Goal: Task Accomplishment & Management: Complete application form

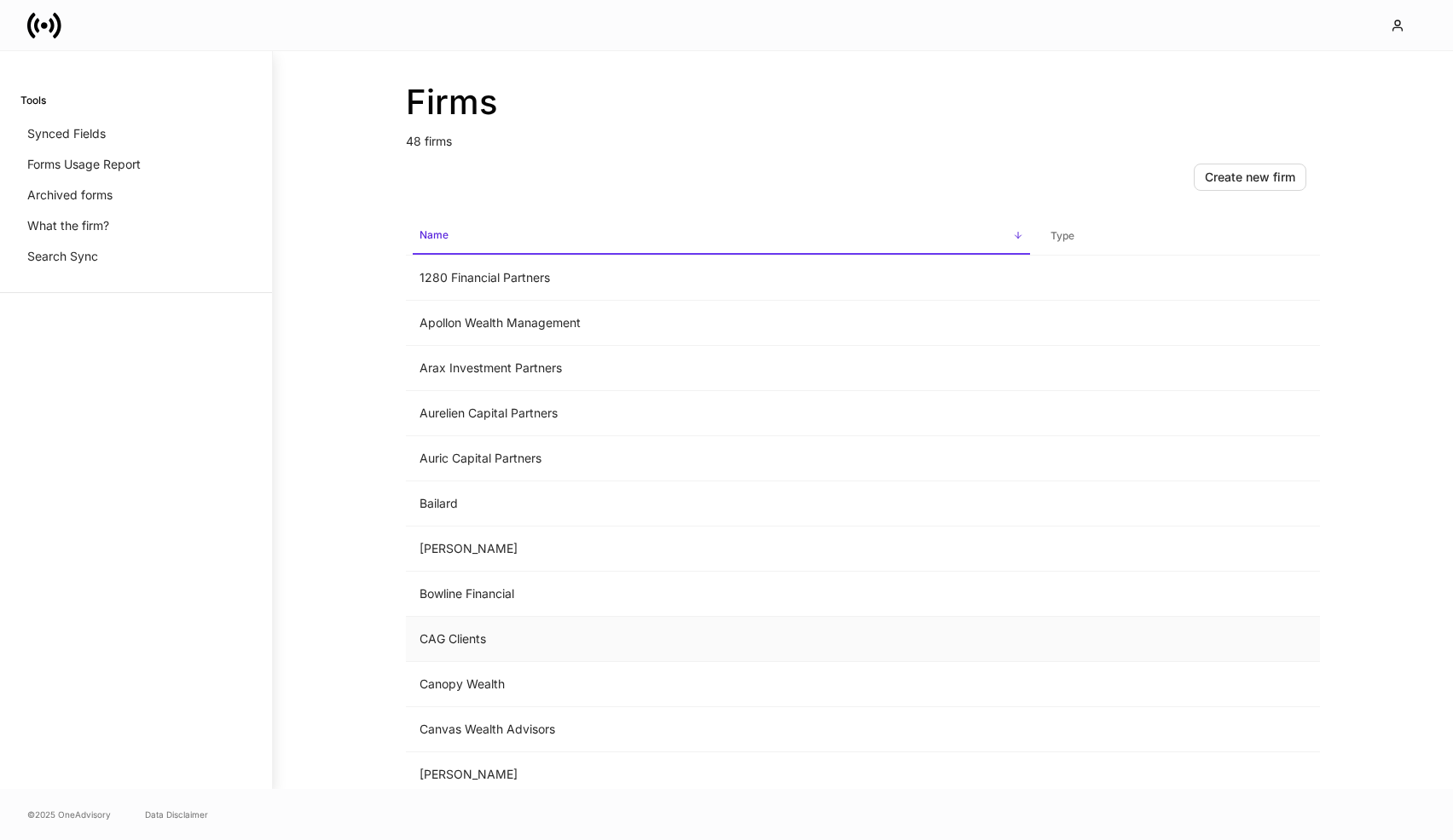
click at [480, 639] on td "CAG Clients" at bounding box center [721, 639] width 631 height 45
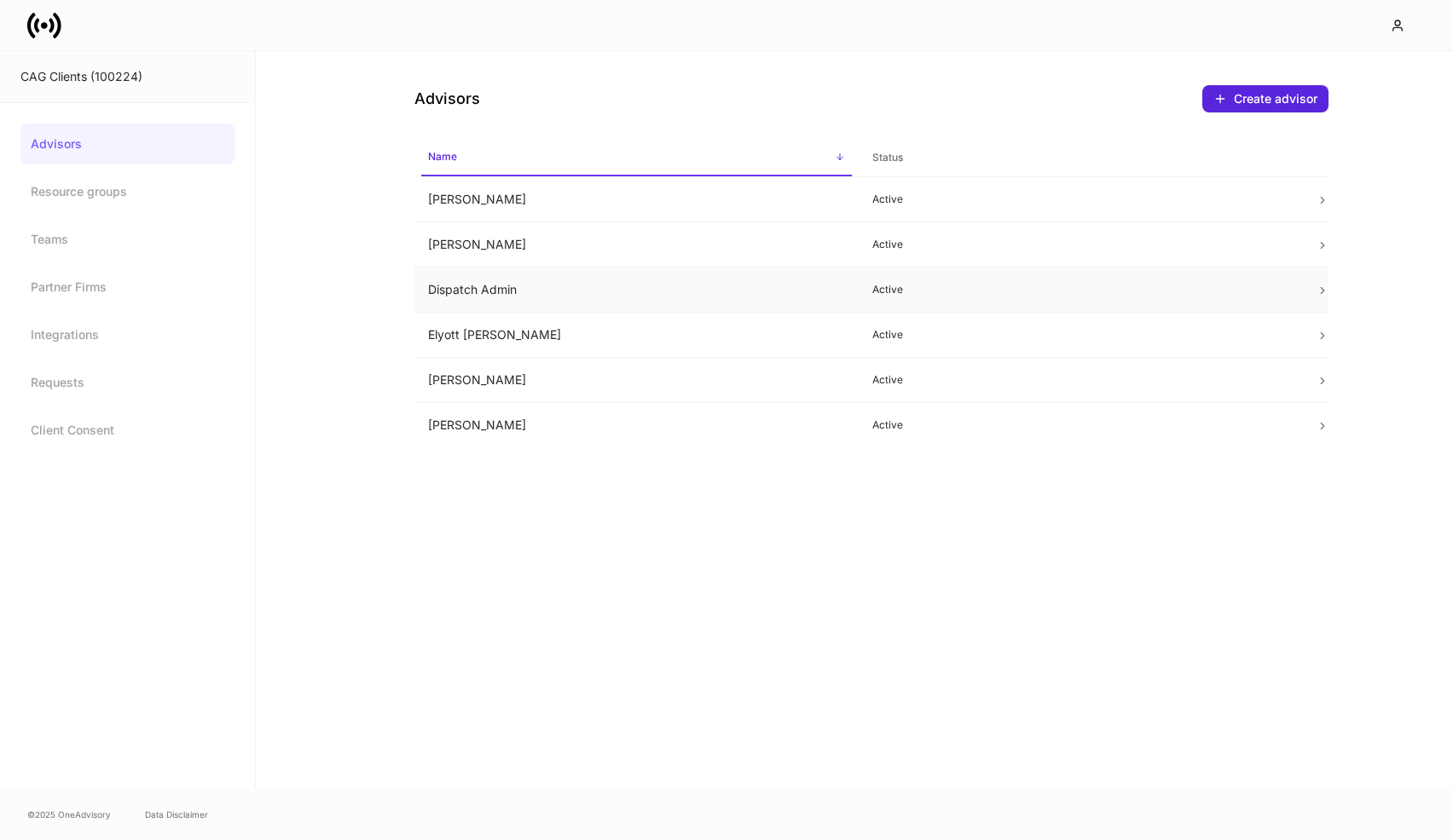
click at [572, 297] on td "Dispatch Admin" at bounding box center [636, 290] width 444 height 45
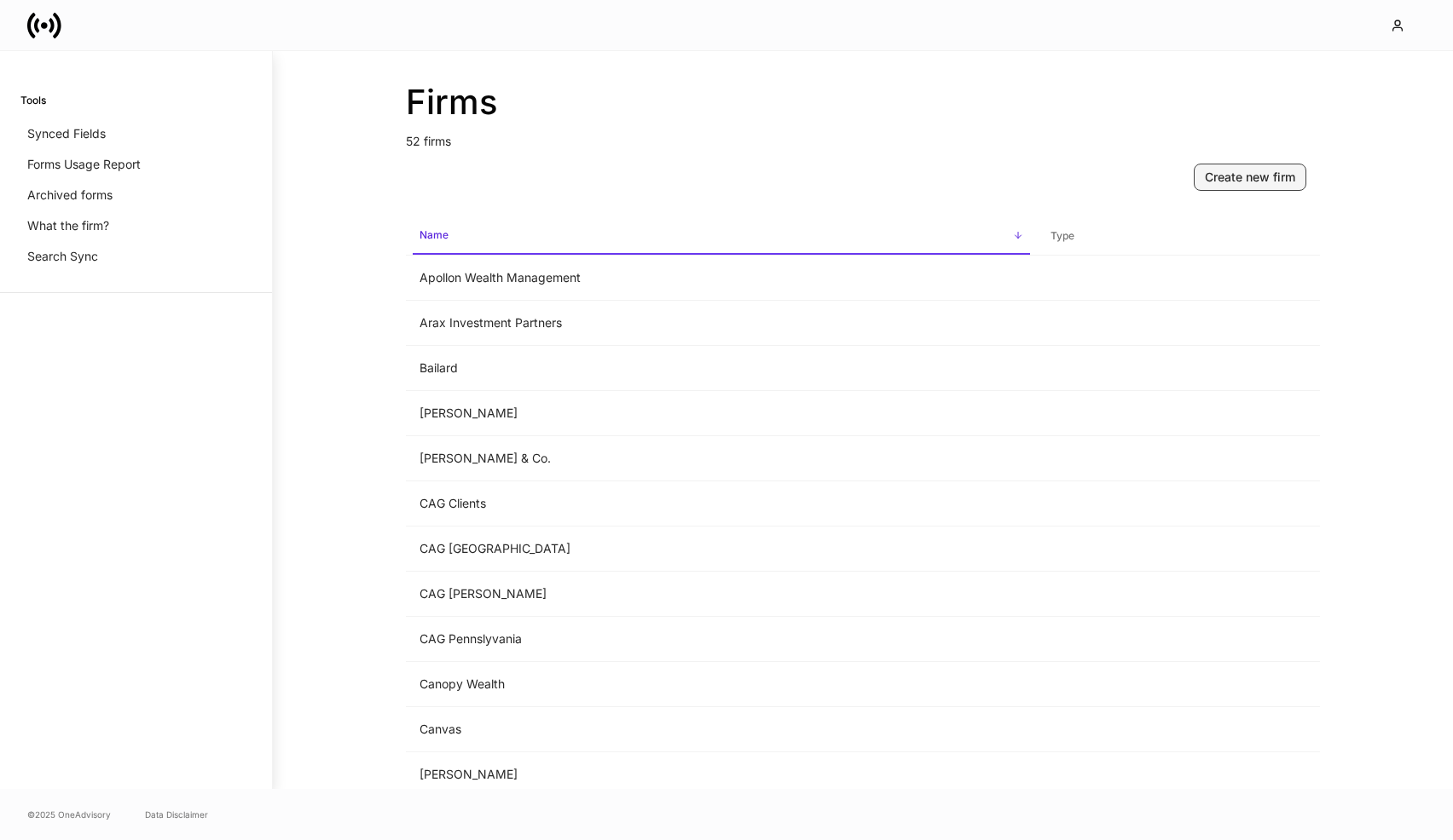
click at [1248, 189] on button "Create new firm" at bounding box center [1250, 178] width 112 height 28
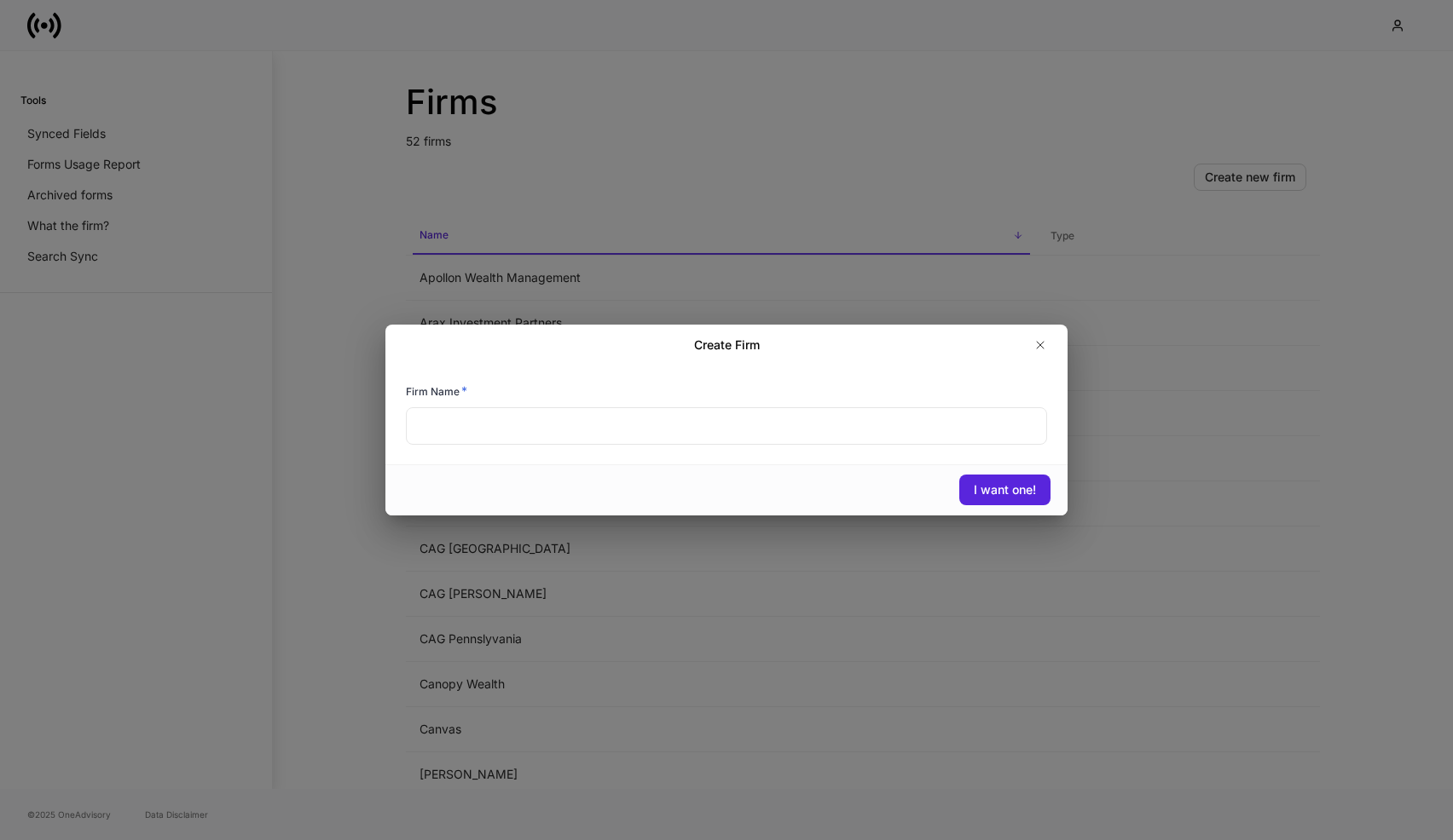
click at [587, 438] on input "text" at bounding box center [726, 426] width 641 height 38
click at [1046, 346] on icon "button" at bounding box center [1040, 345] width 14 height 14
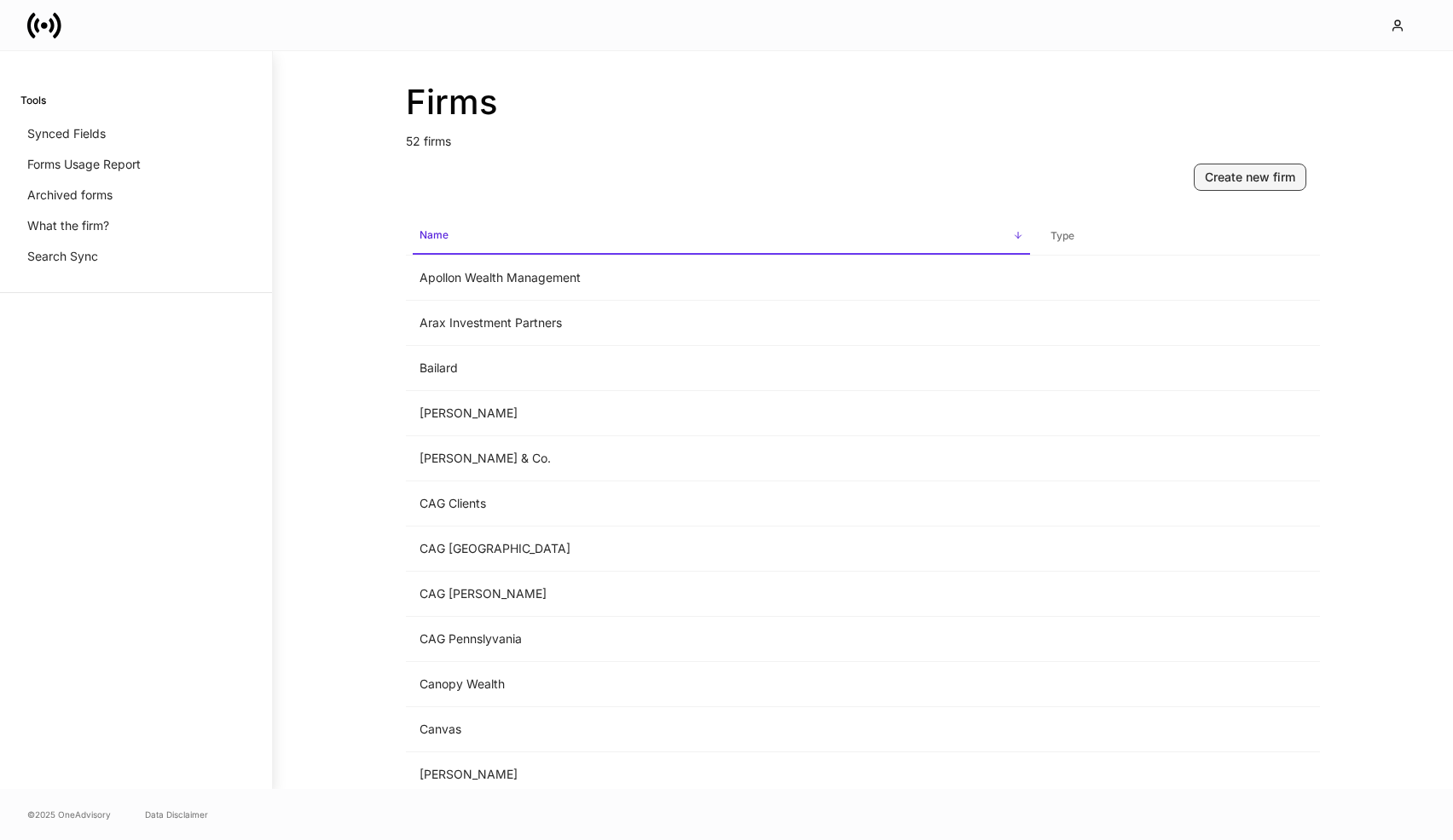
click at [1251, 185] on div "Create new firm" at bounding box center [1250, 177] width 90 height 17
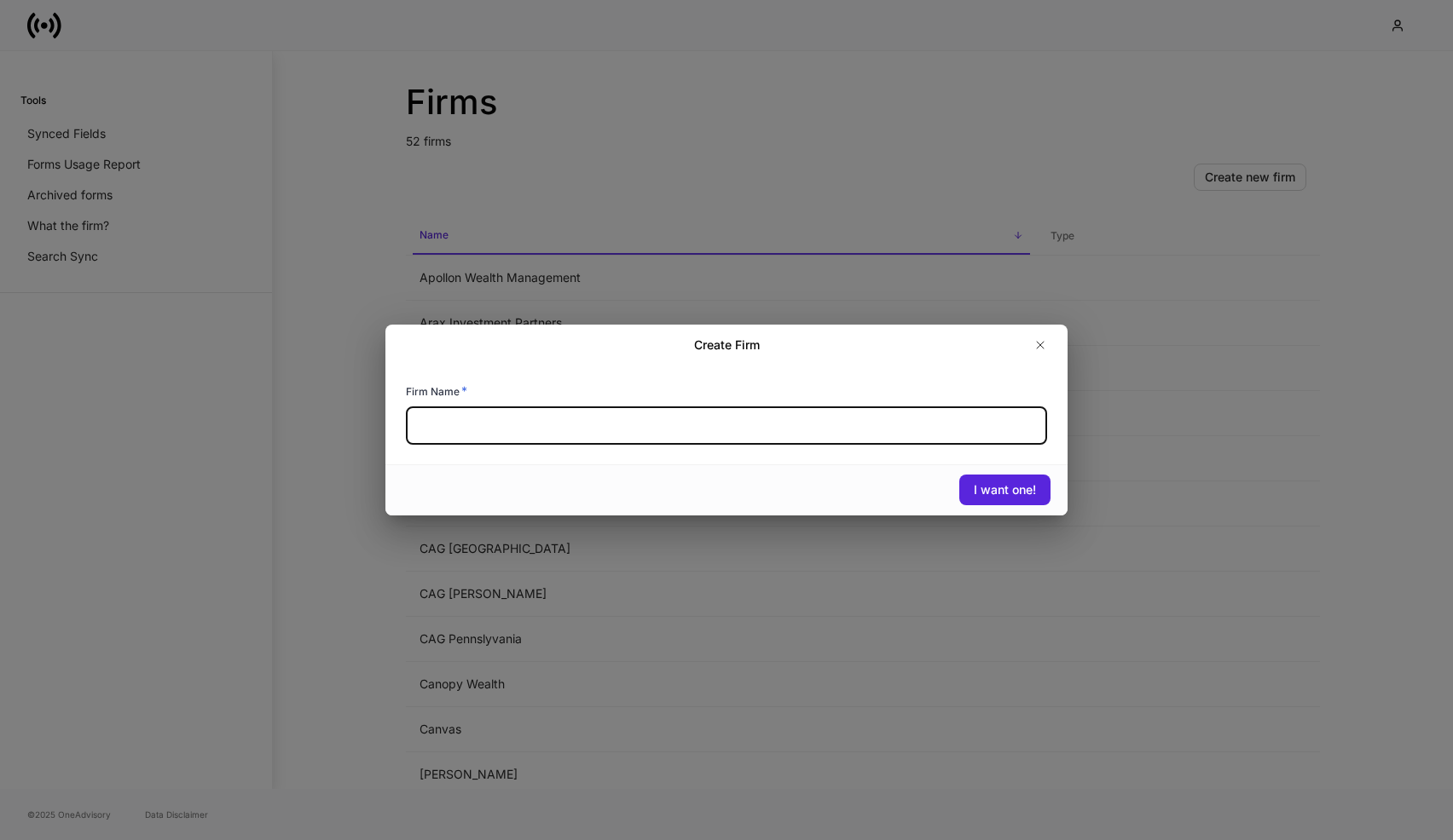
click at [527, 431] on input "text" at bounding box center [726, 426] width 641 height 38
type input "**********"
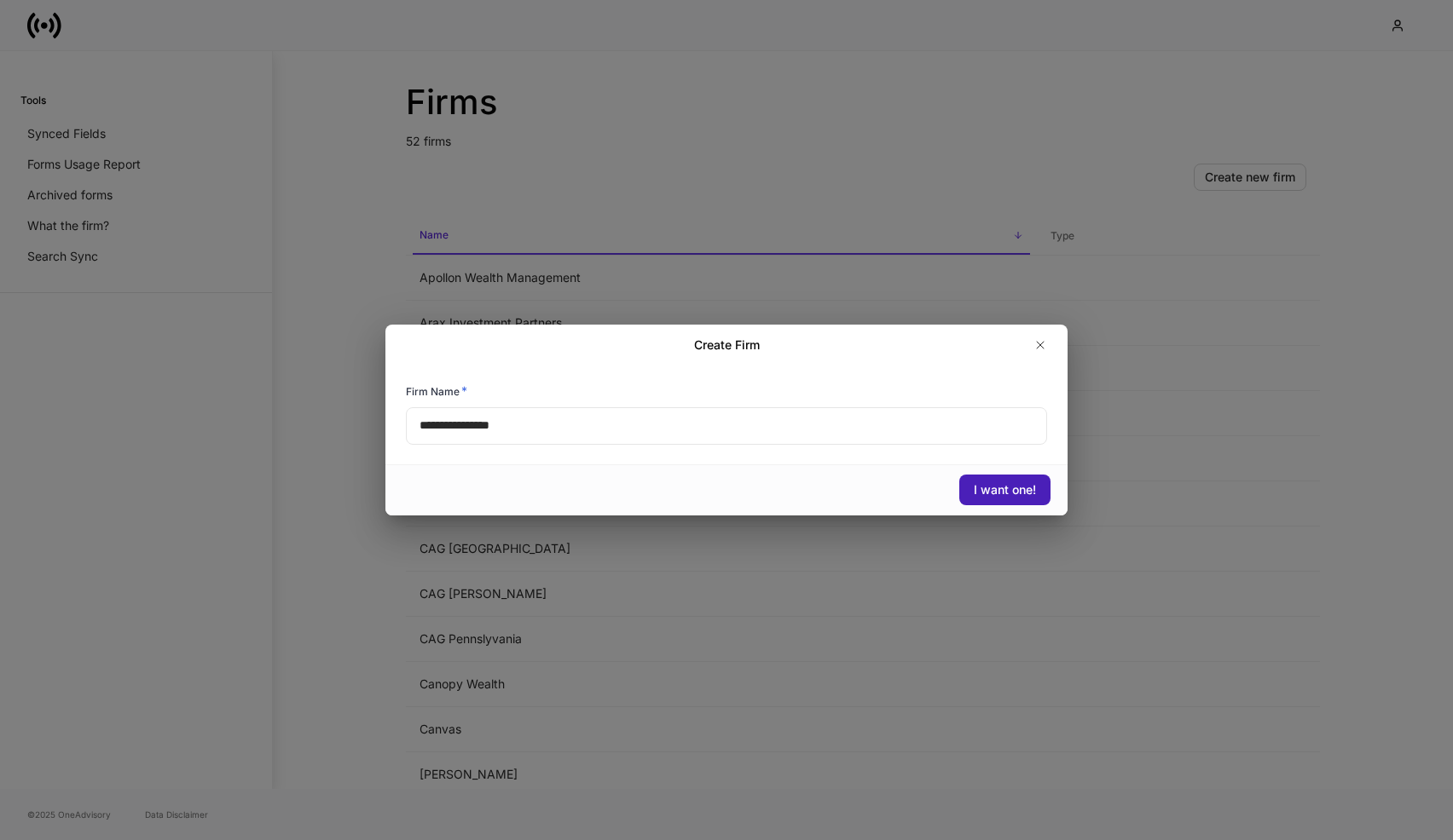
click at [1009, 495] on div "I want one!" at bounding box center [1005, 489] width 63 height 17
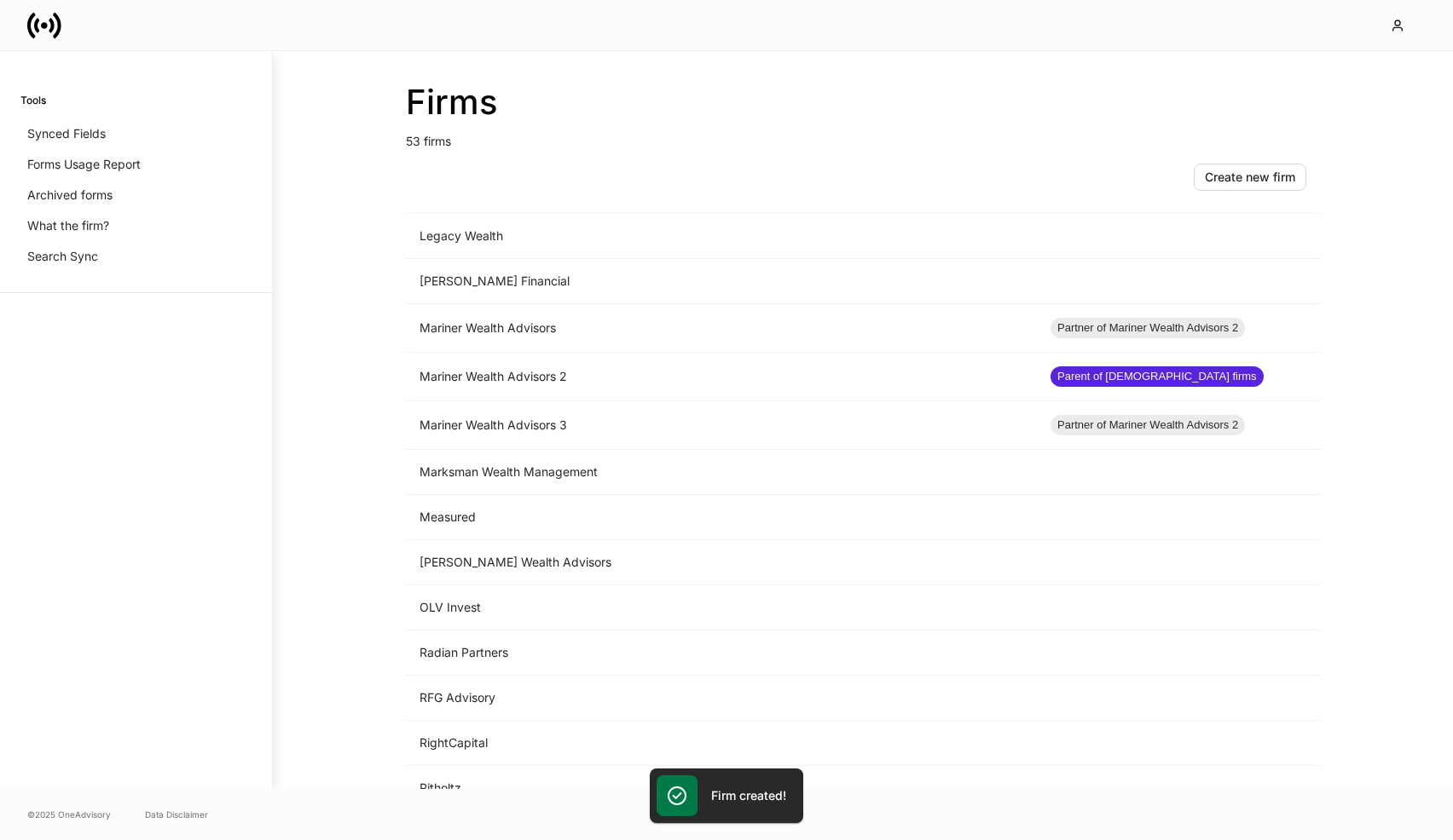
scroll to position [1877, 0]
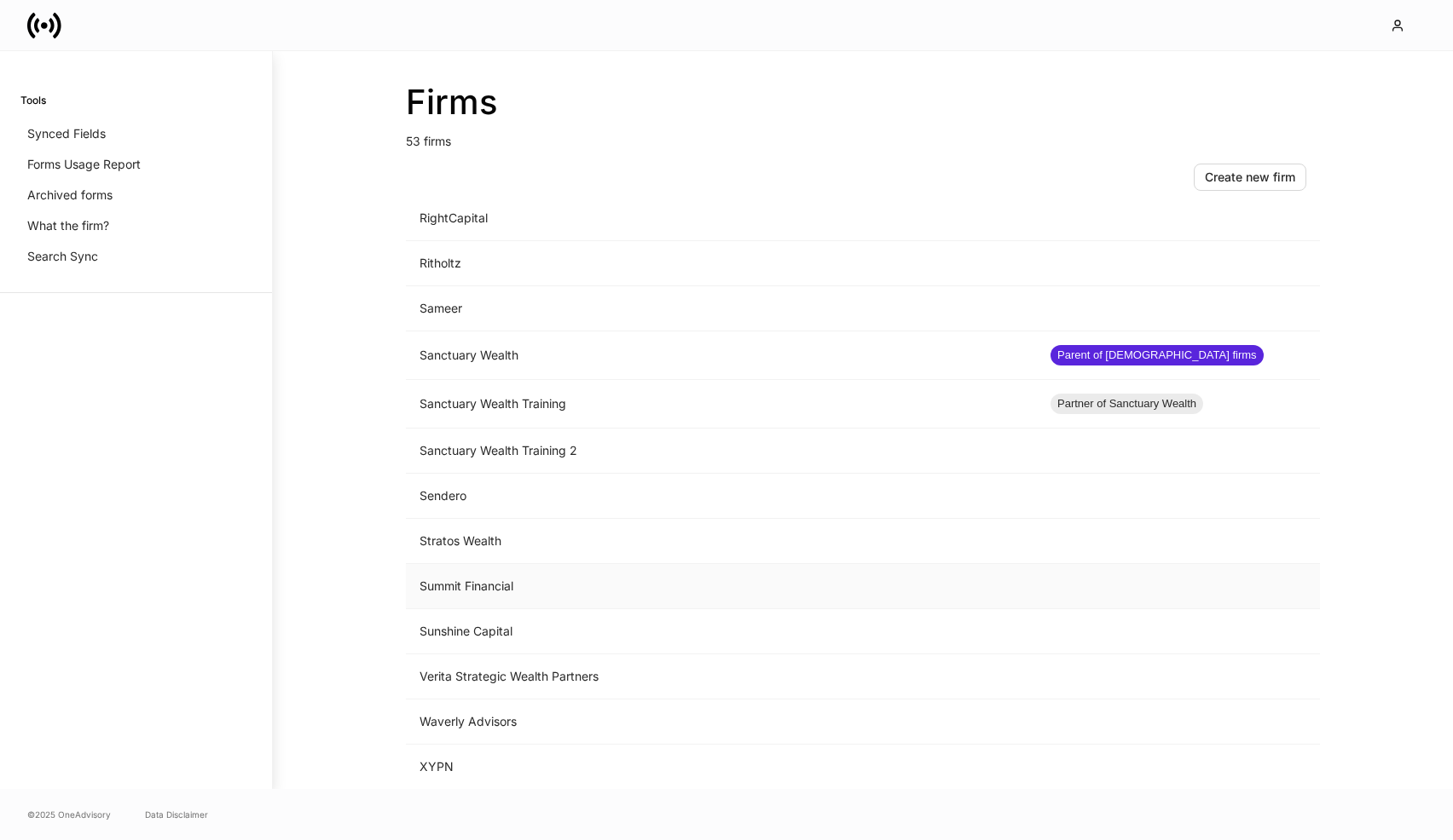
click at [560, 590] on td "Summit Financial" at bounding box center [721, 586] width 631 height 45
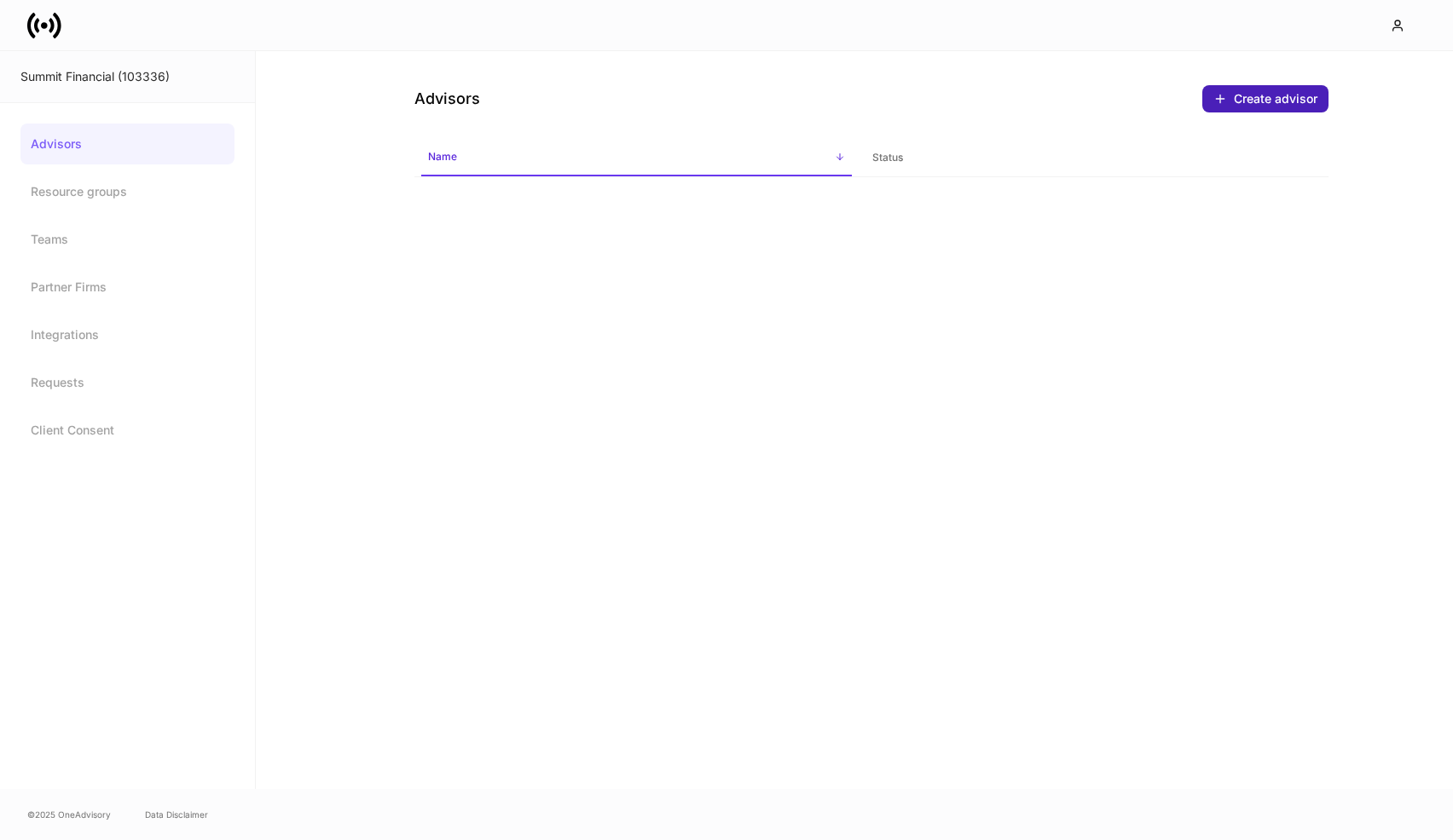
click at [1272, 101] on div "Create advisor" at bounding box center [1275, 98] width 84 height 17
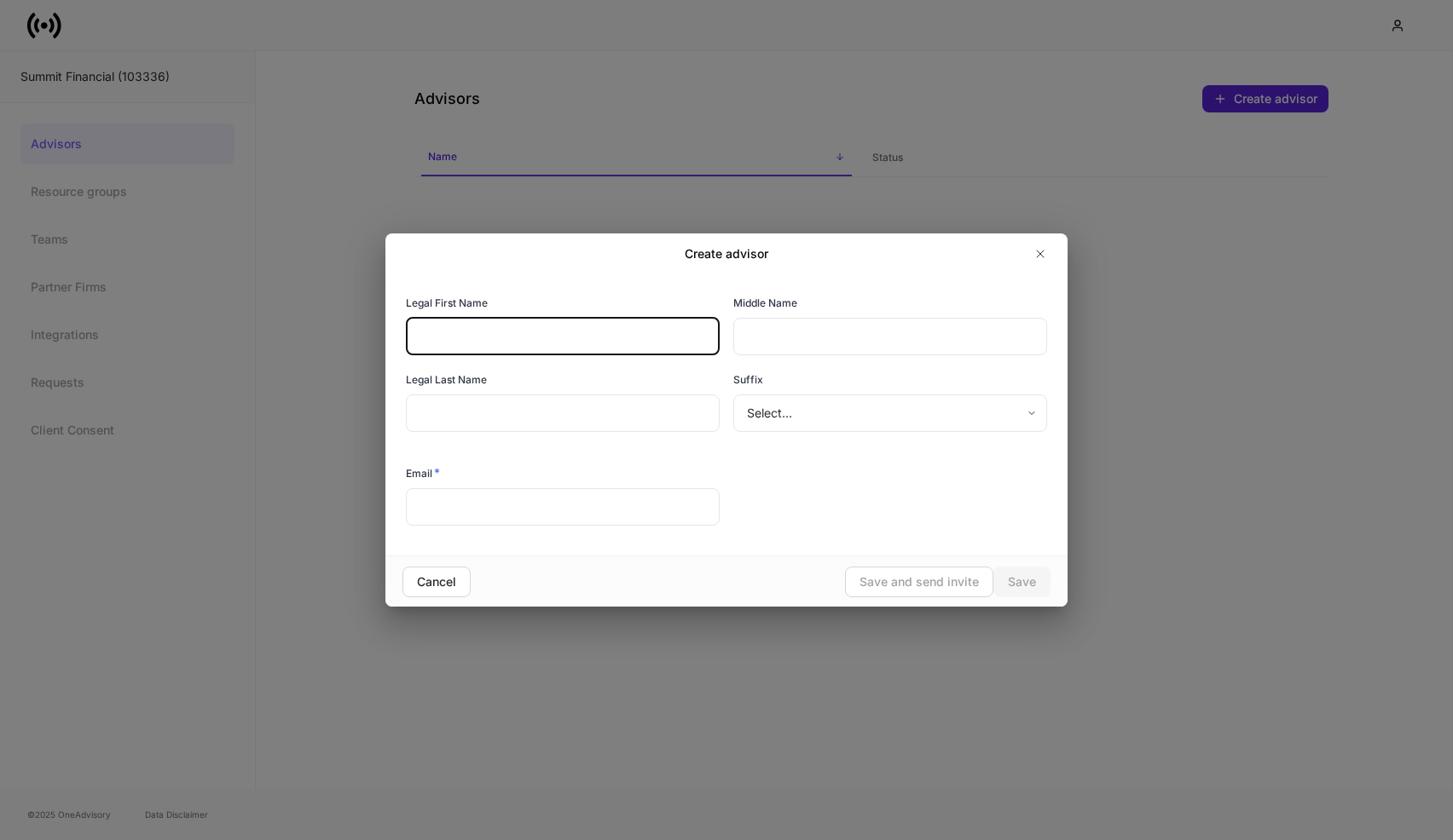
click at [631, 329] on input "text" at bounding box center [562, 337] width 314 height 38
type input "*"
type input "********"
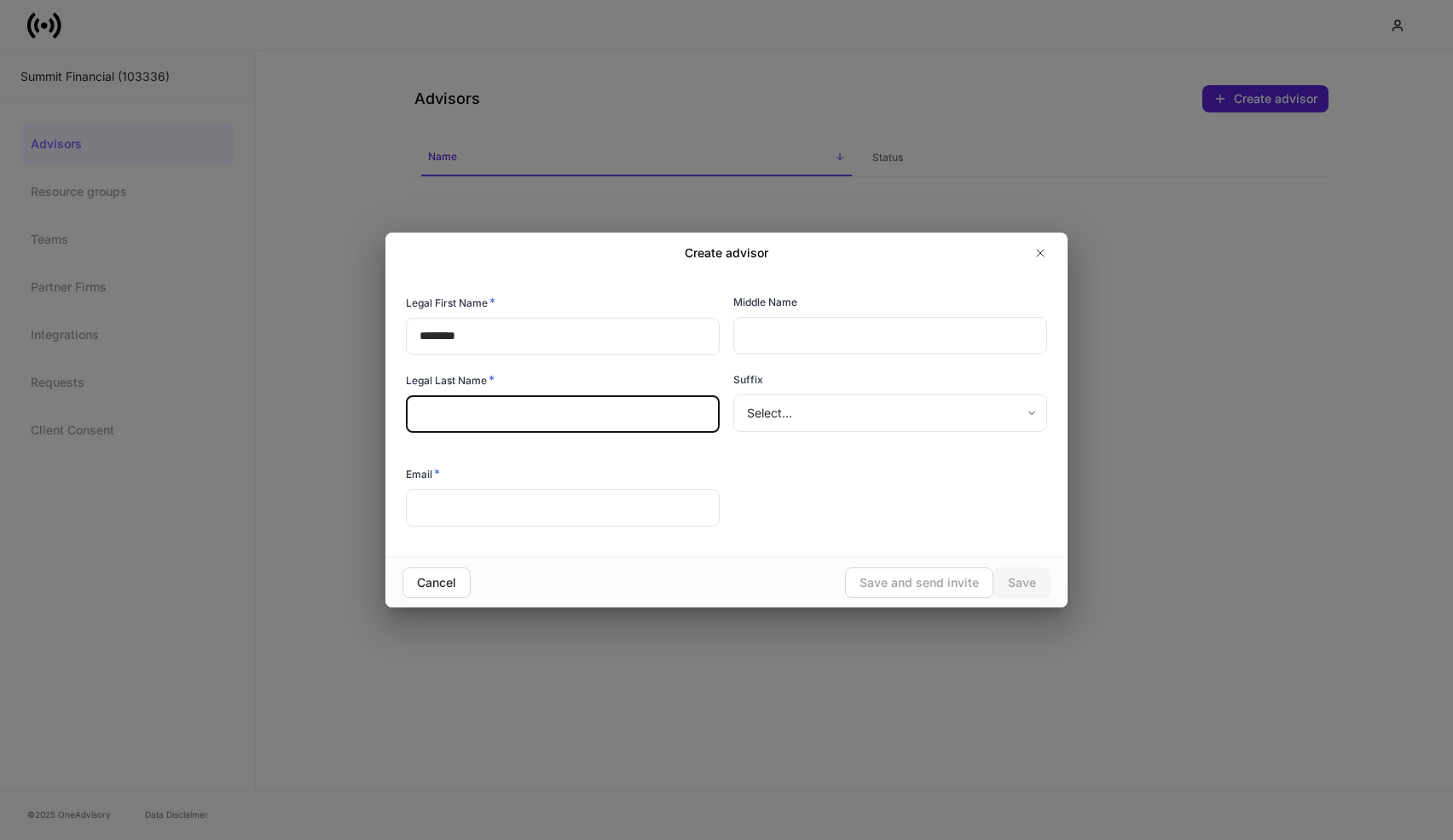
click at [670, 399] on input "text" at bounding box center [562, 414] width 314 height 38
type input "*****"
click at [624, 528] on div "​" at bounding box center [562, 510] width 314 height 40
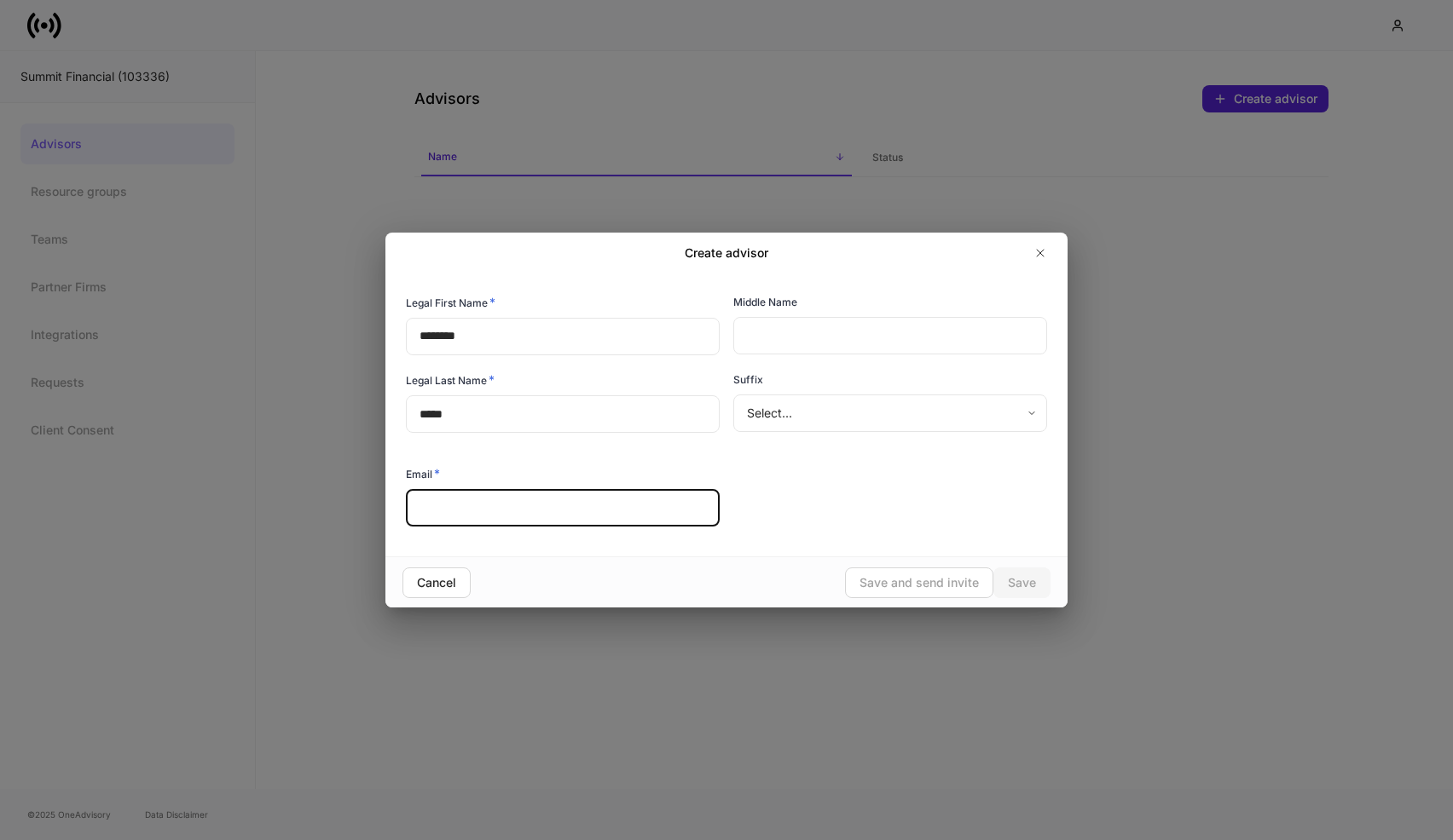
click at [624, 522] on input "text" at bounding box center [562, 508] width 314 height 38
type input "**********"
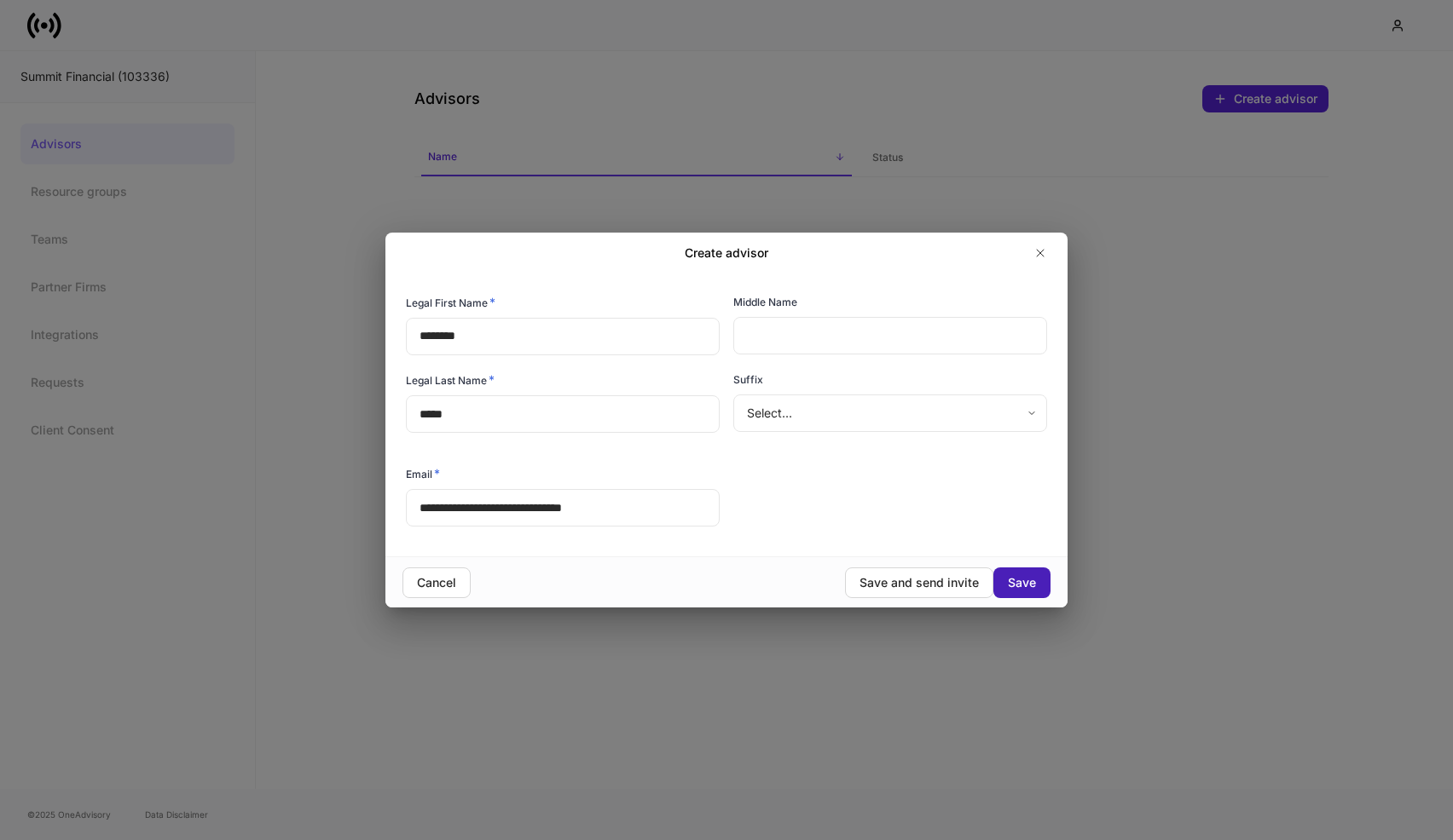
click at [1027, 585] on div "Save" at bounding box center [1021, 582] width 29 height 17
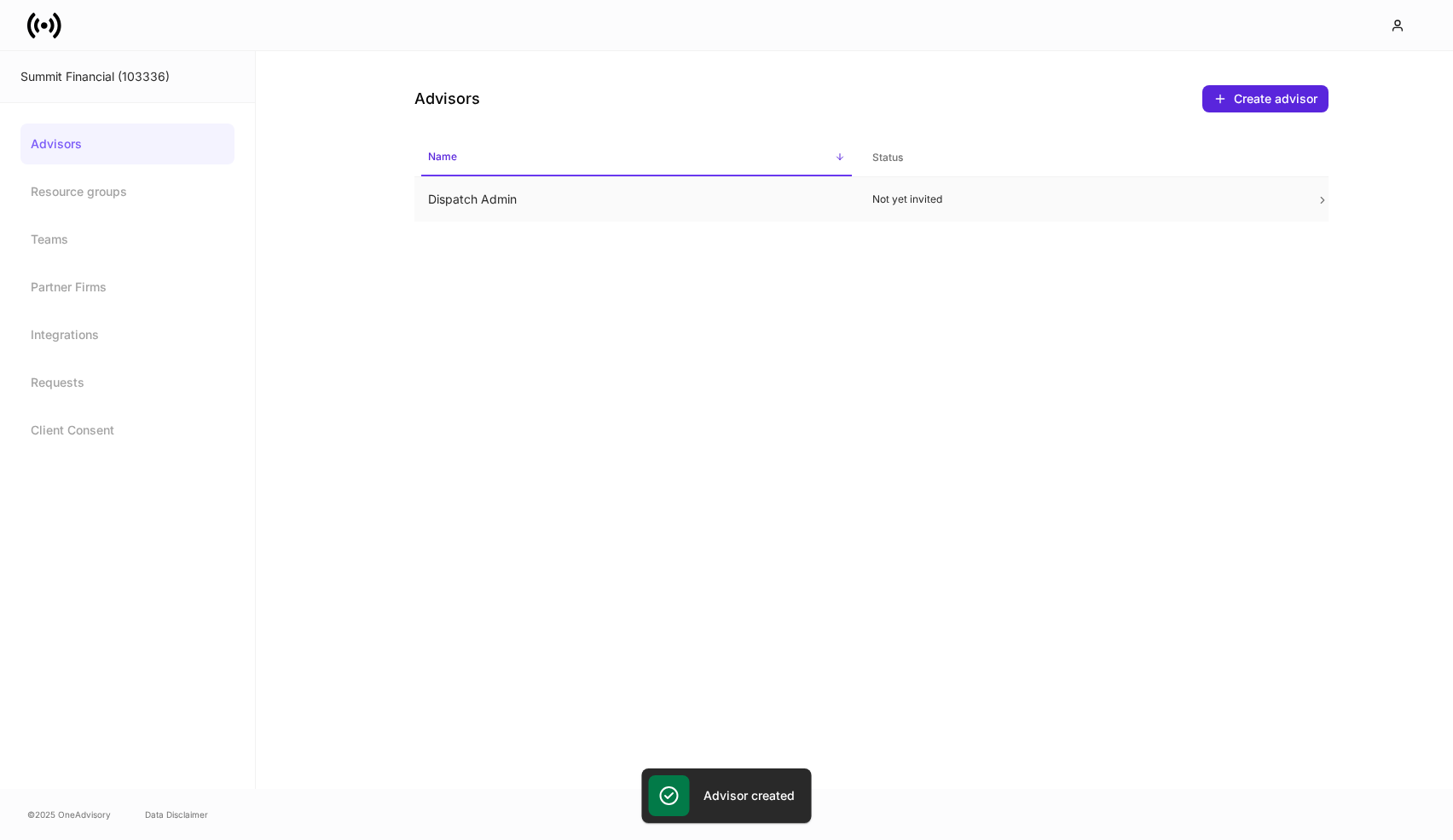
click at [887, 212] on td "Not yet invited" at bounding box center [1080, 200] width 444 height 45
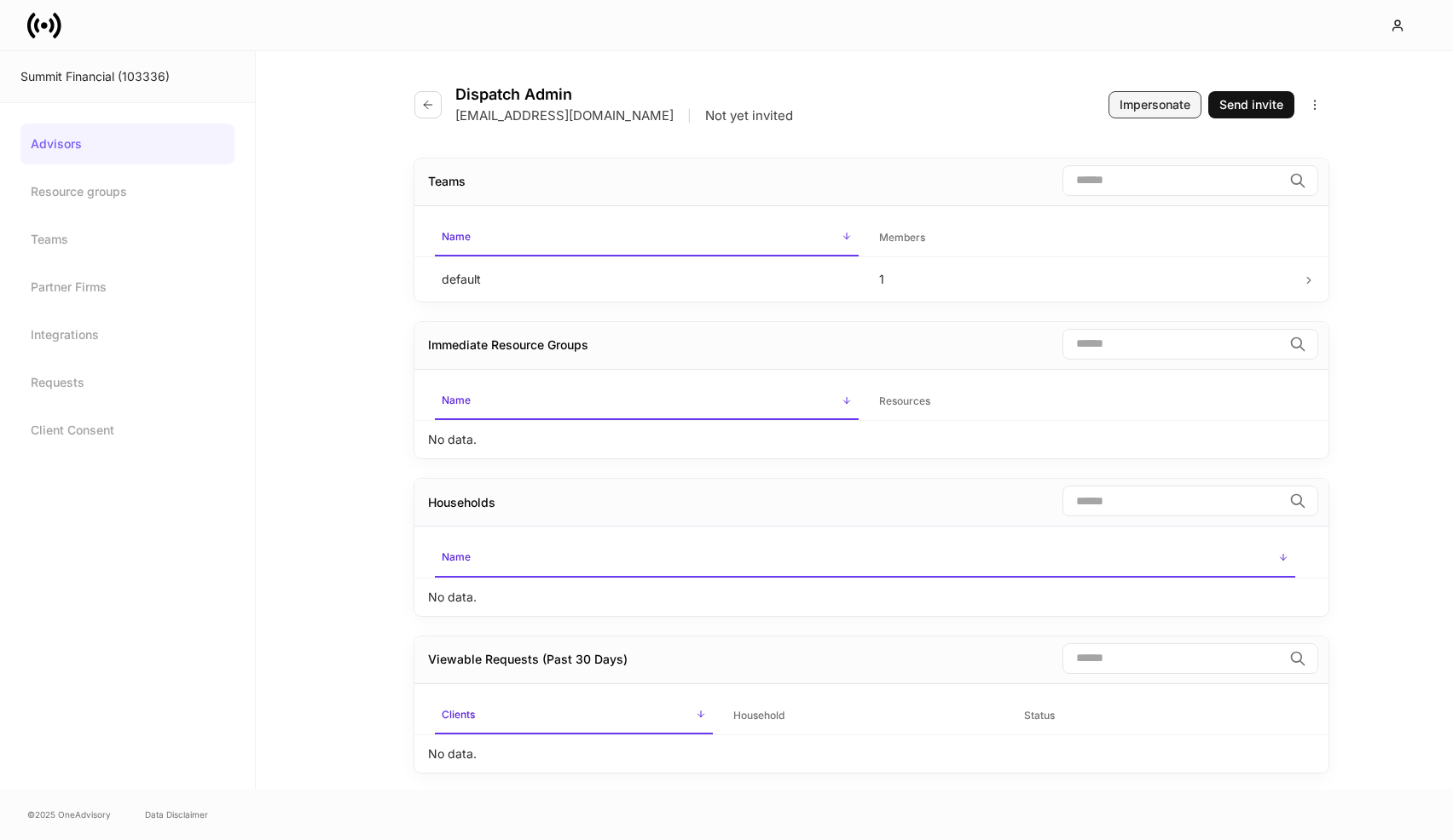
click at [1133, 97] on div "Impersonate" at bounding box center [1154, 105] width 71 height 17
